Goal: Information Seeking & Learning: Learn about a topic

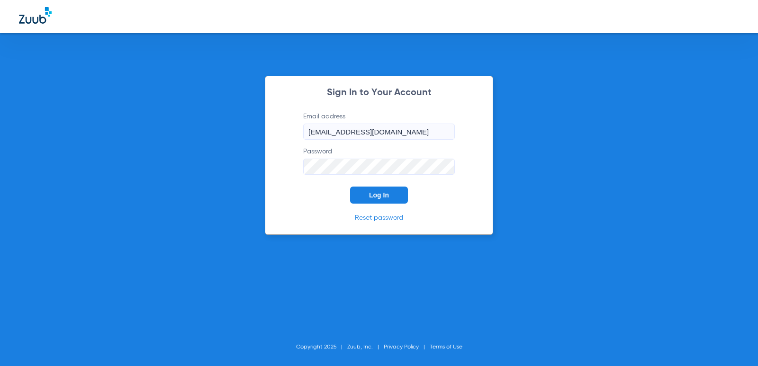
click at [387, 198] on button "Log In" at bounding box center [379, 195] width 58 height 17
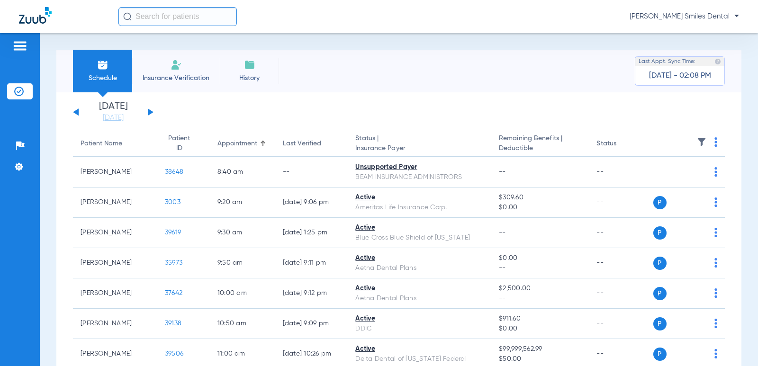
click at [165, 14] on input "text" at bounding box center [177, 16] width 118 height 19
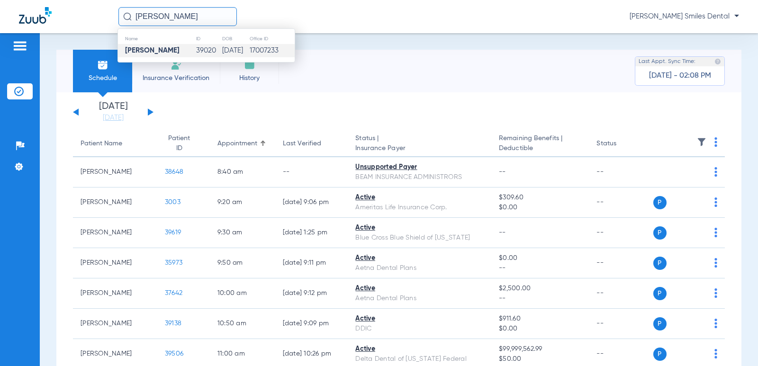
type input "[PERSON_NAME]"
click at [154, 52] on strong "[PERSON_NAME]" at bounding box center [152, 50] width 54 height 7
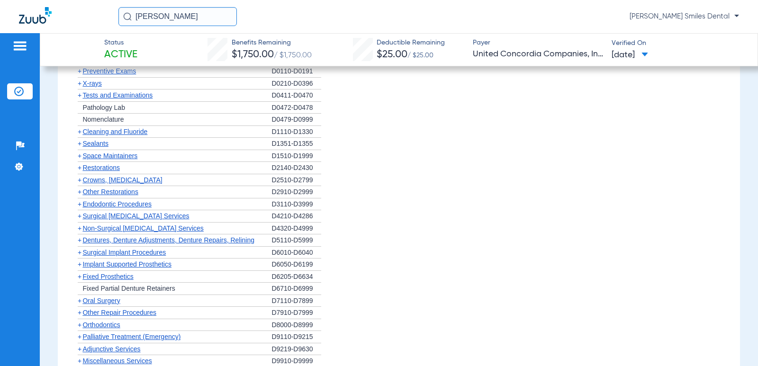
scroll to position [758, 0]
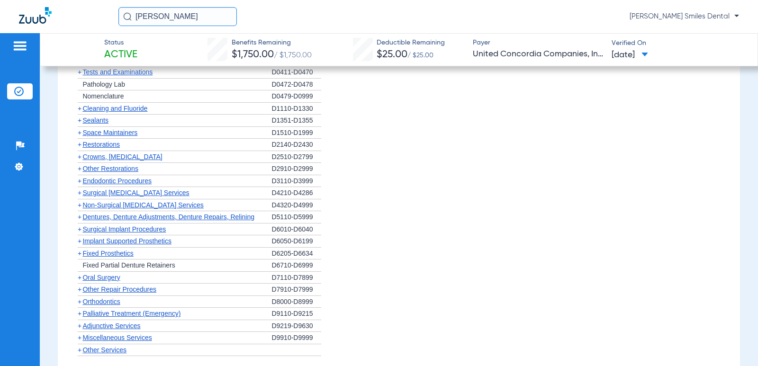
click at [130, 241] on span "Implant Supported Prosthetics" at bounding box center [126, 241] width 89 height 8
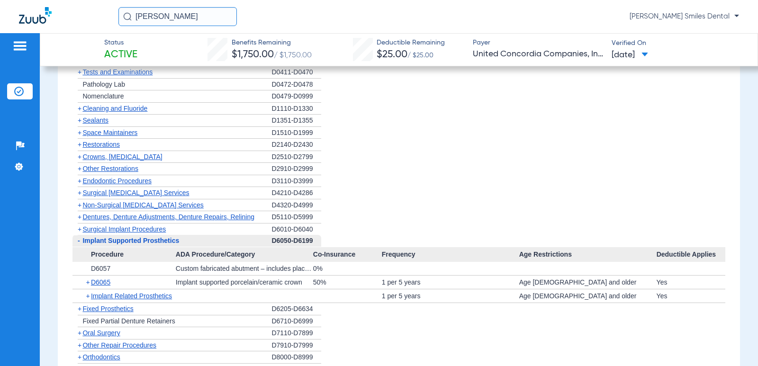
click at [152, 229] on span "Surgical Implant Procedures" at bounding box center [123, 229] width 83 height 8
